Goal: Transaction & Acquisition: Download file/media

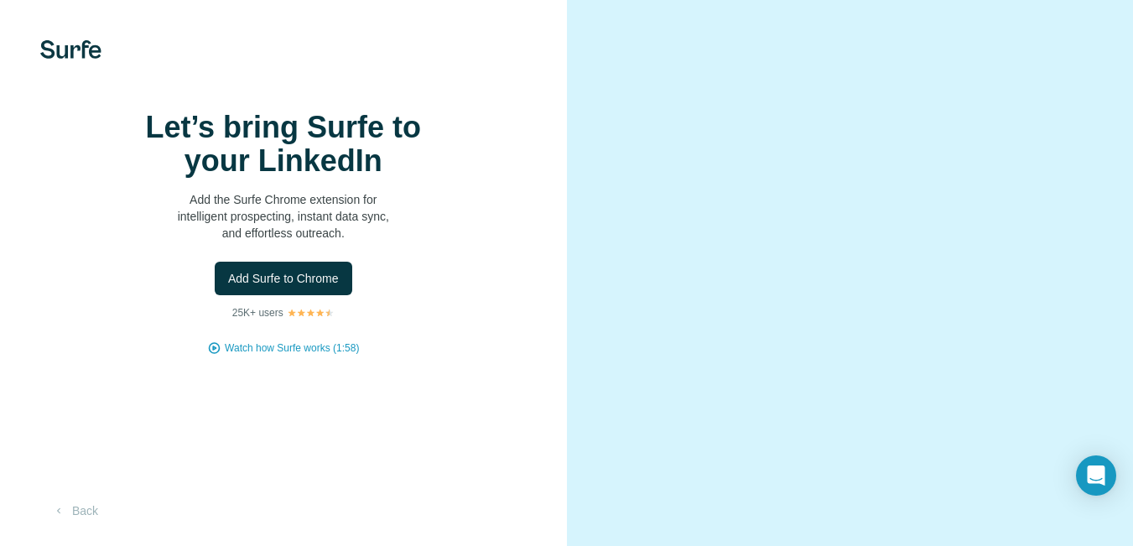
scroll to position [64, 0]
click at [77, 509] on button "Back" at bounding box center [75, 511] width 70 height 30
click at [319, 287] on span "Add Surfe to Chrome" at bounding box center [283, 278] width 111 height 17
